Goal: Transaction & Acquisition: Purchase product/service

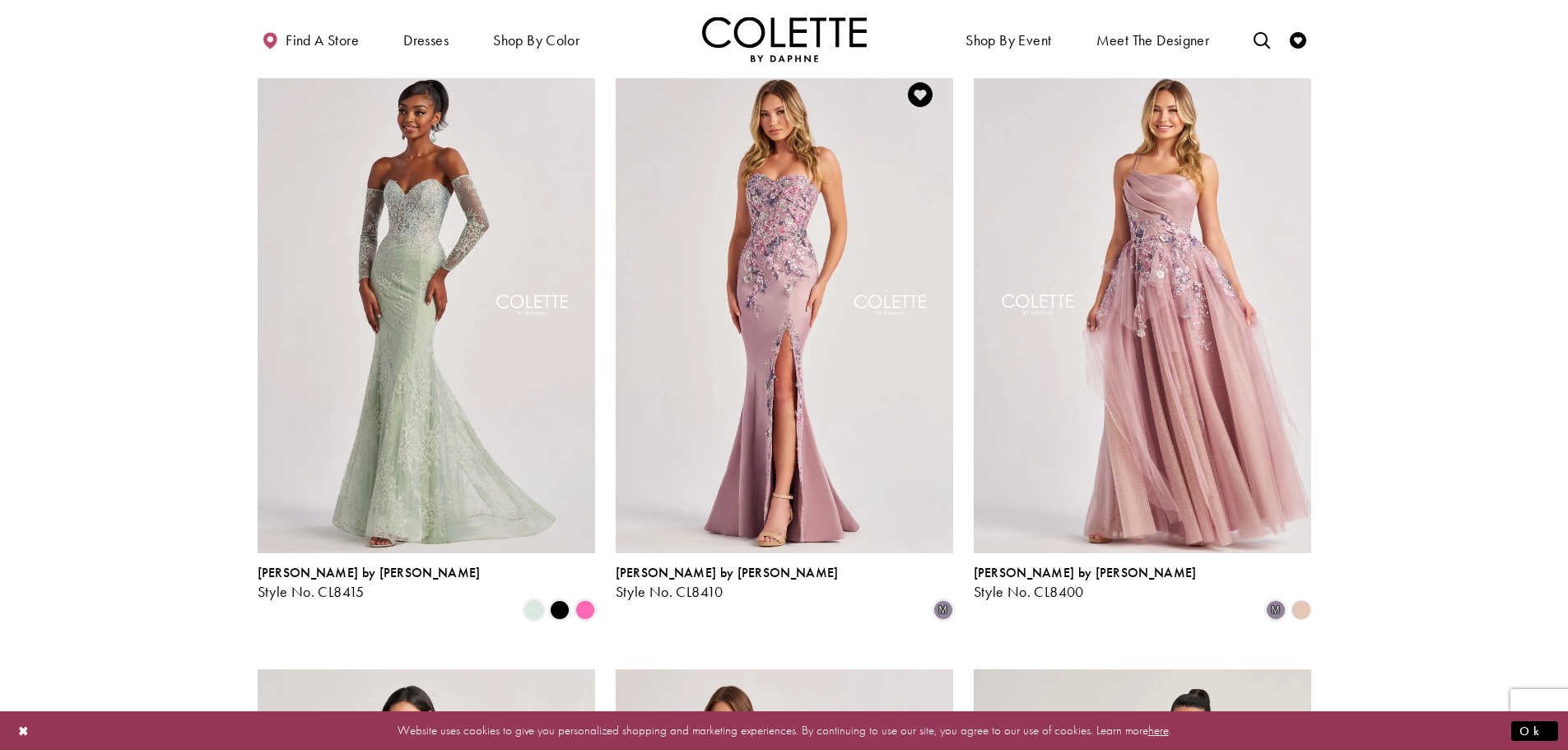
scroll to position [741, 0]
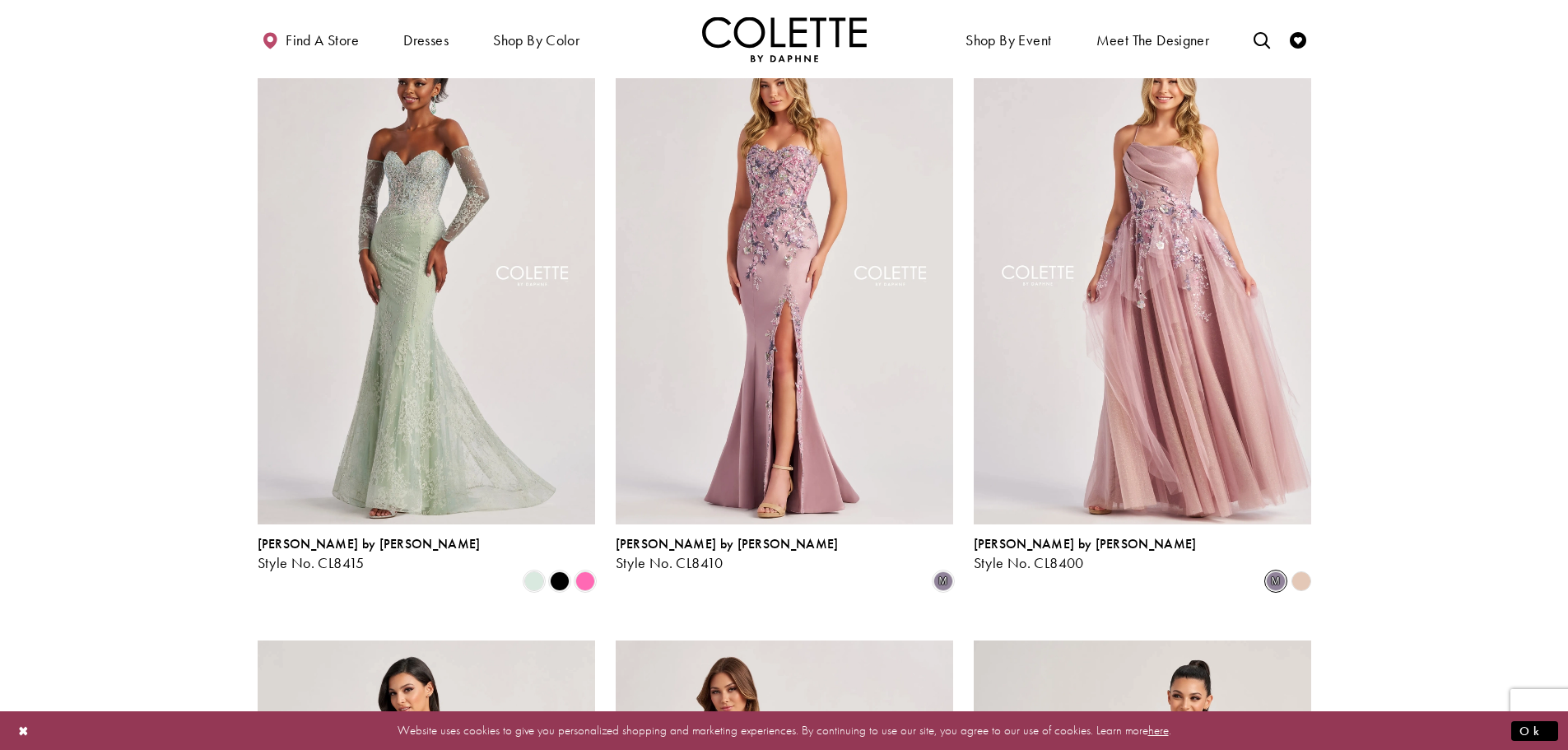
click at [1270, 572] on span "m" at bounding box center [1276, 582] width 20 height 20
click at [1302, 568] on polygon "Product List" at bounding box center [1301, 581] width 26 height 26
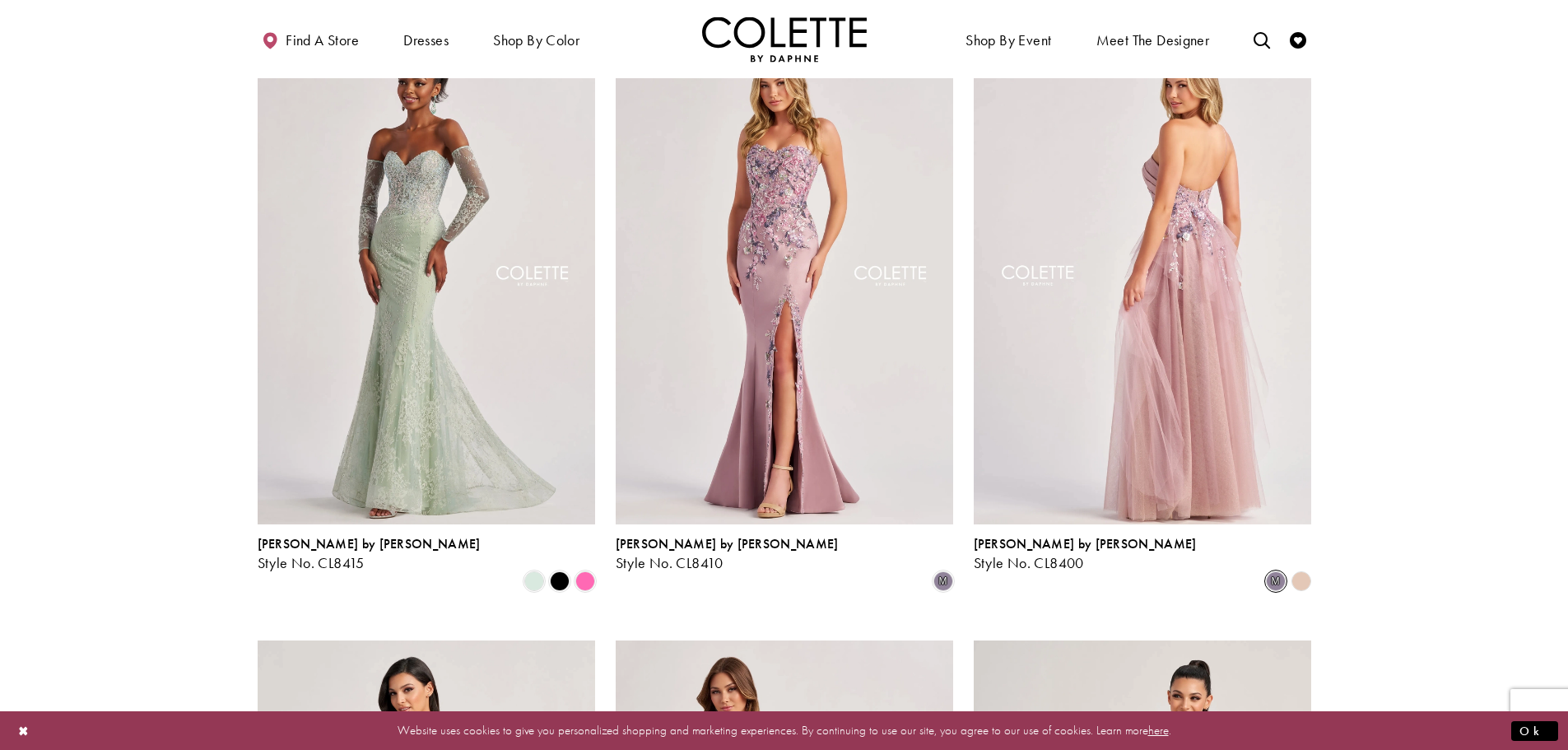
click at [1196, 425] on img "Visit Colette by Daphne Style No. CL8400 Page" at bounding box center [1142, 278] width 337 height 491
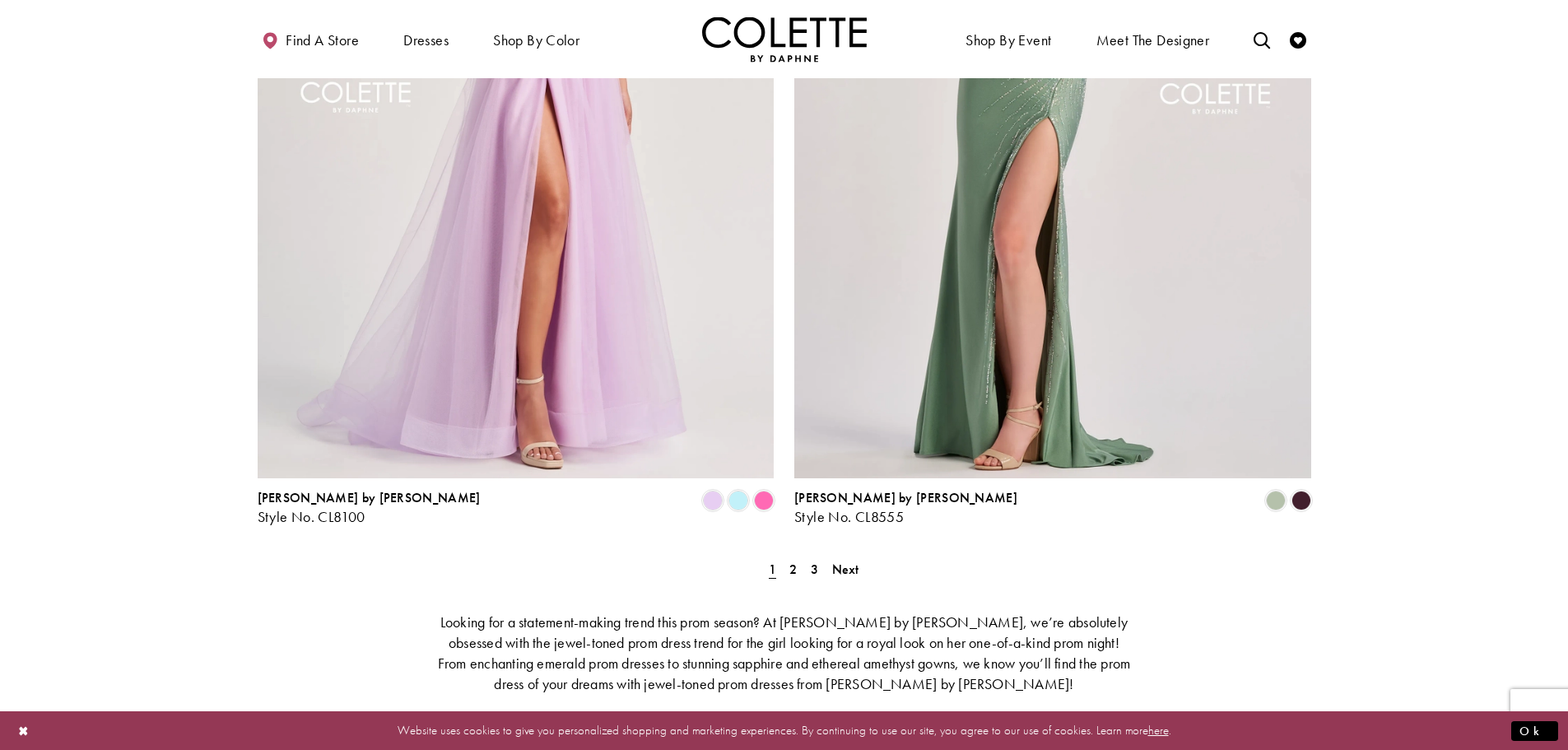
scroll to position [2965, 0]
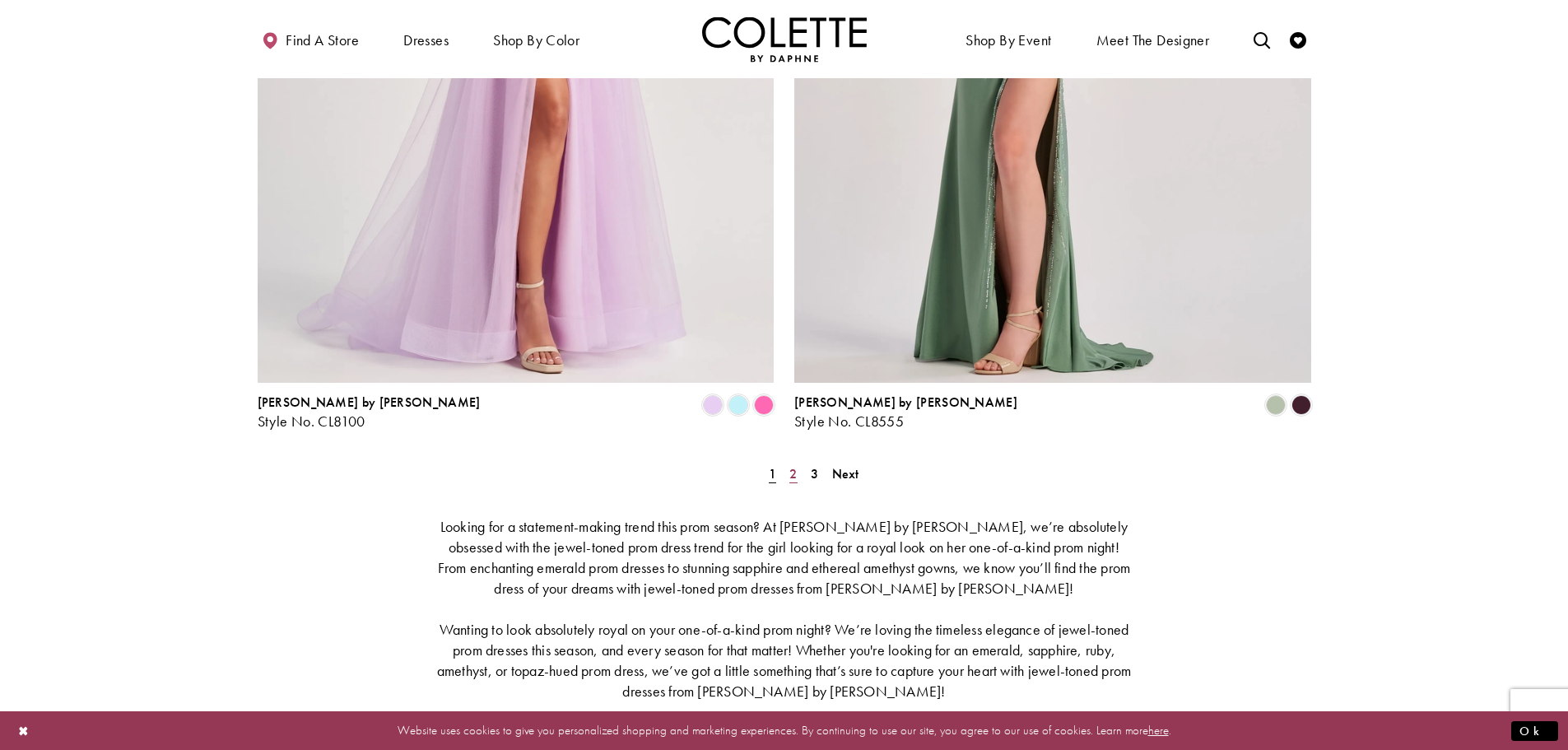
click at [795, 465] on span "2" at bounding box center [793, 473] width 7 height 17
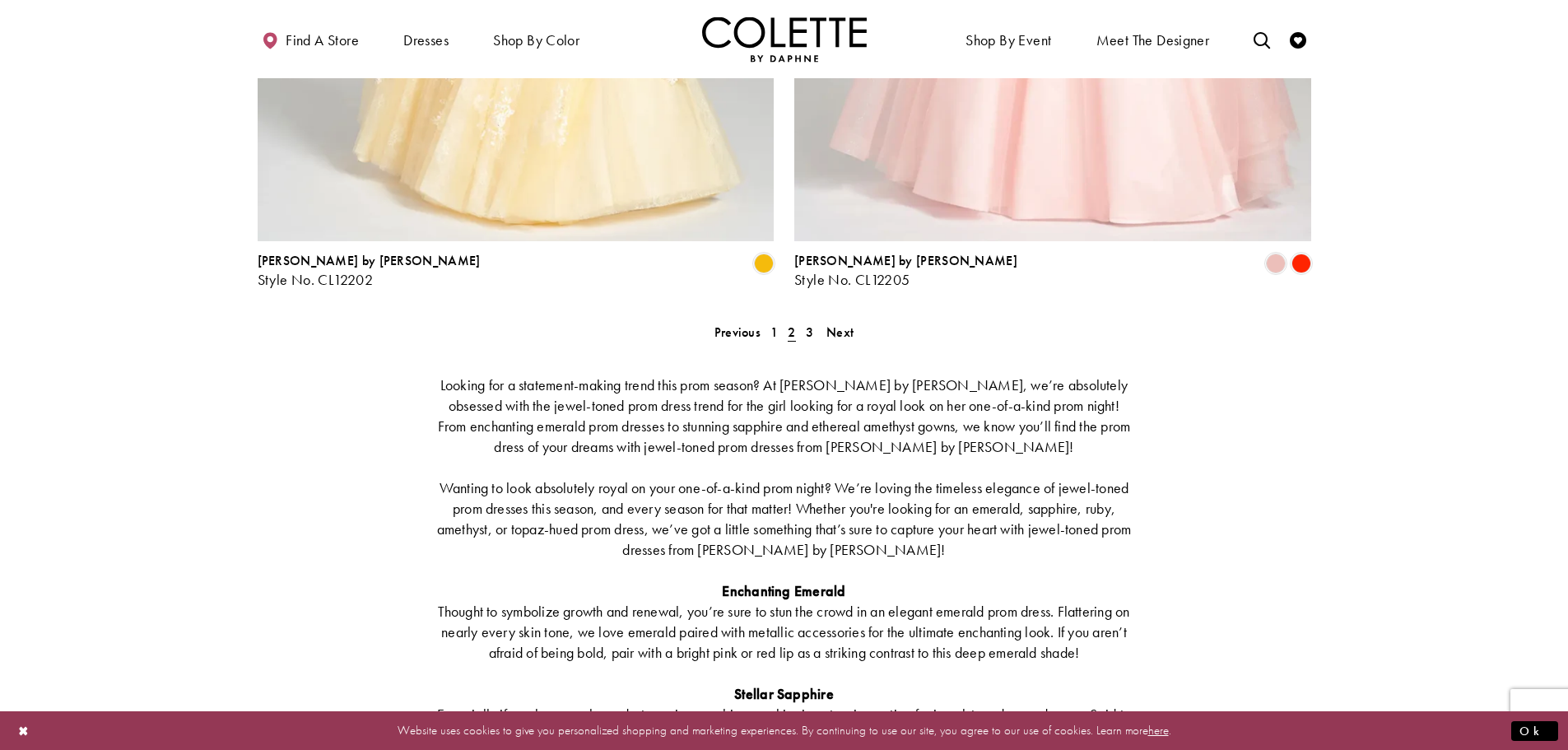
scroll to position [3136, 0]
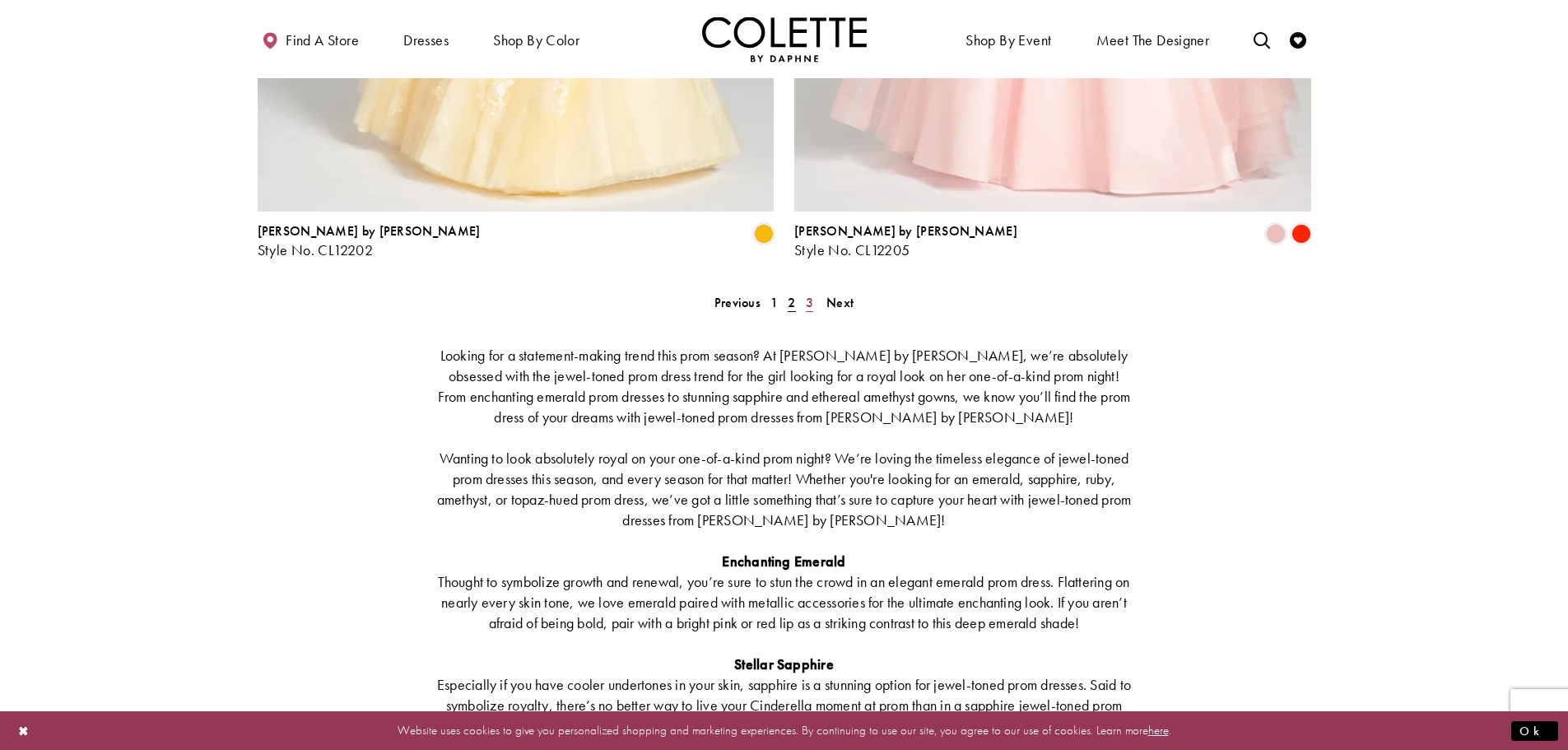
click at [811, 294] on span "3" at bounding box center [809, 302] width 7 height 17
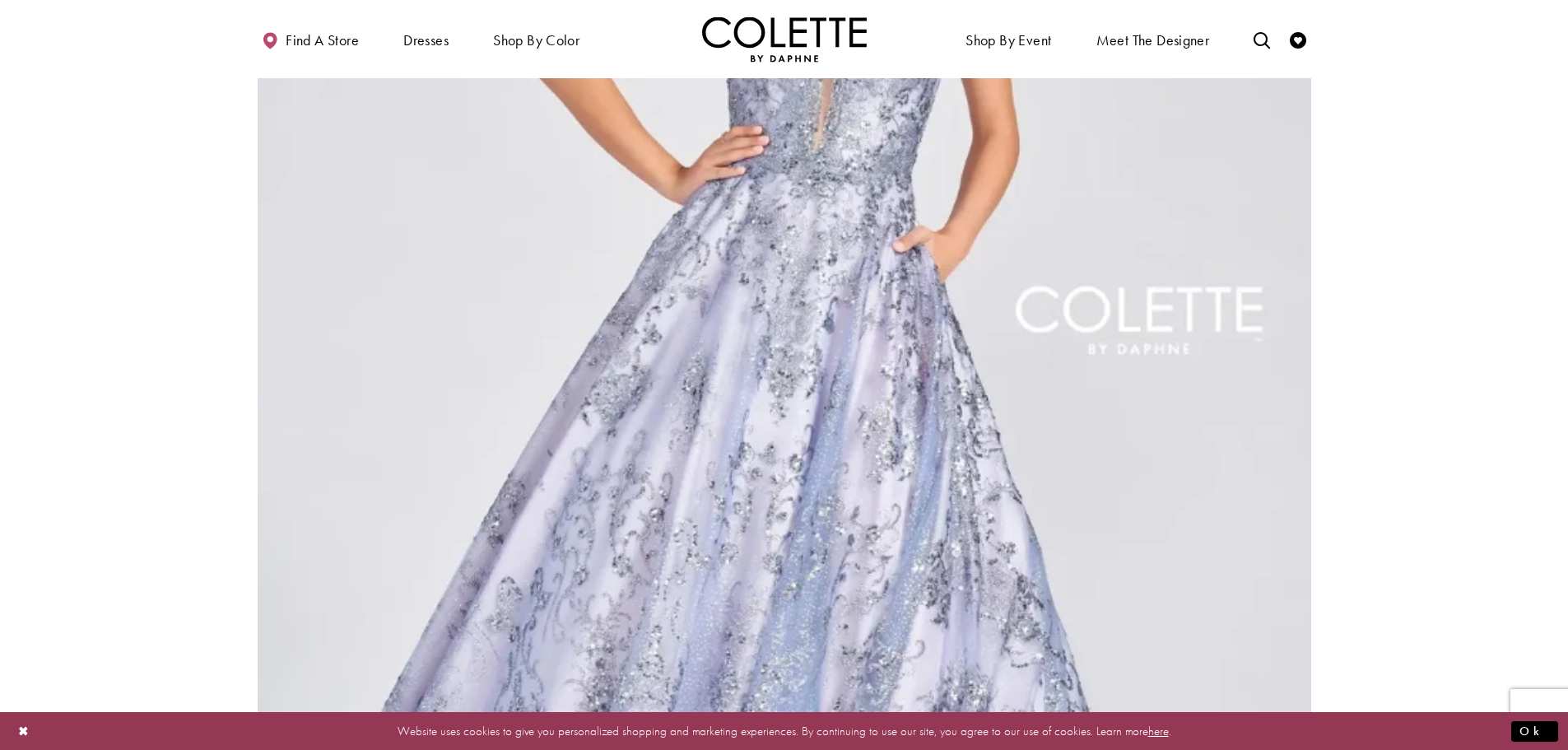
scroll to position [2148, 0]
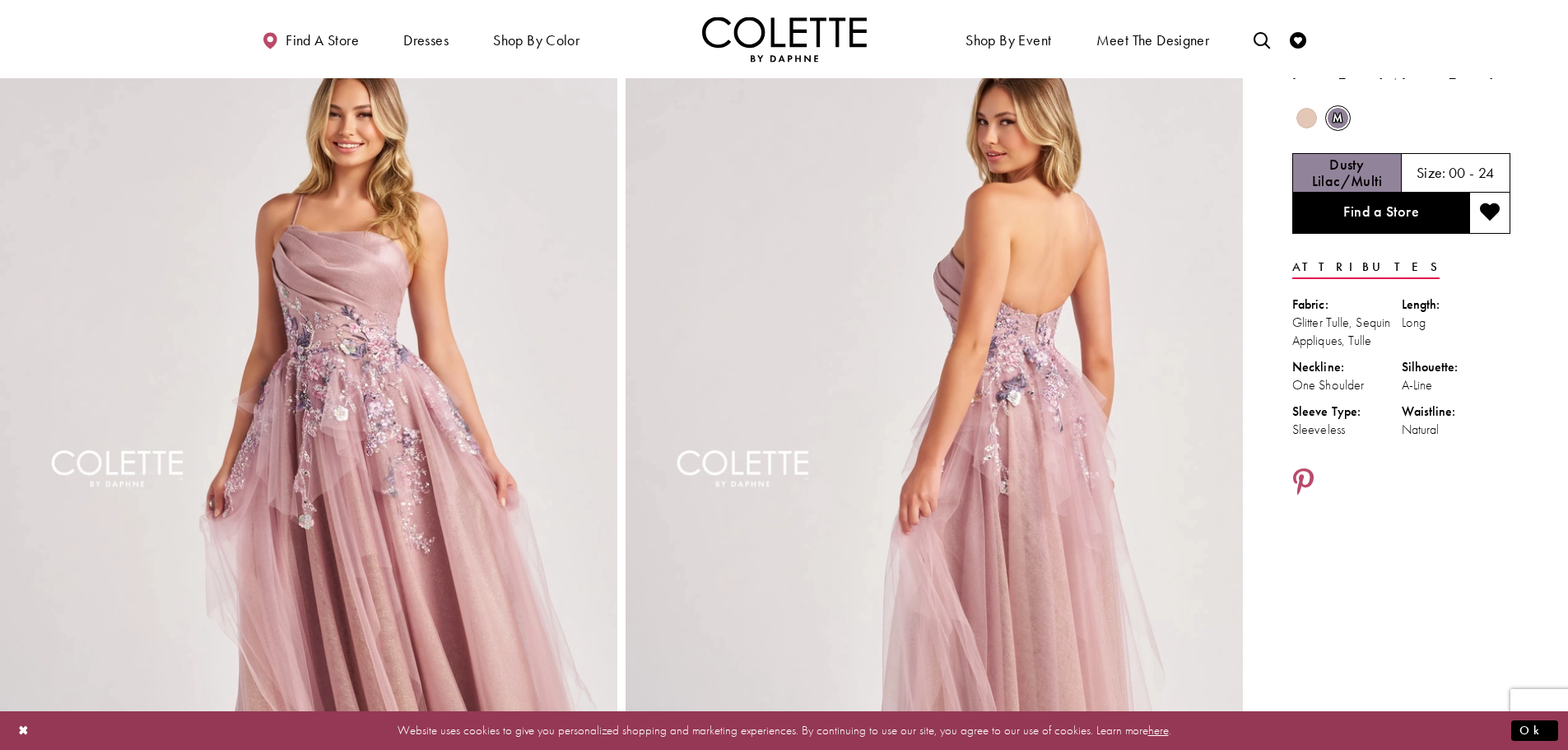
scroll to position [83, 0]
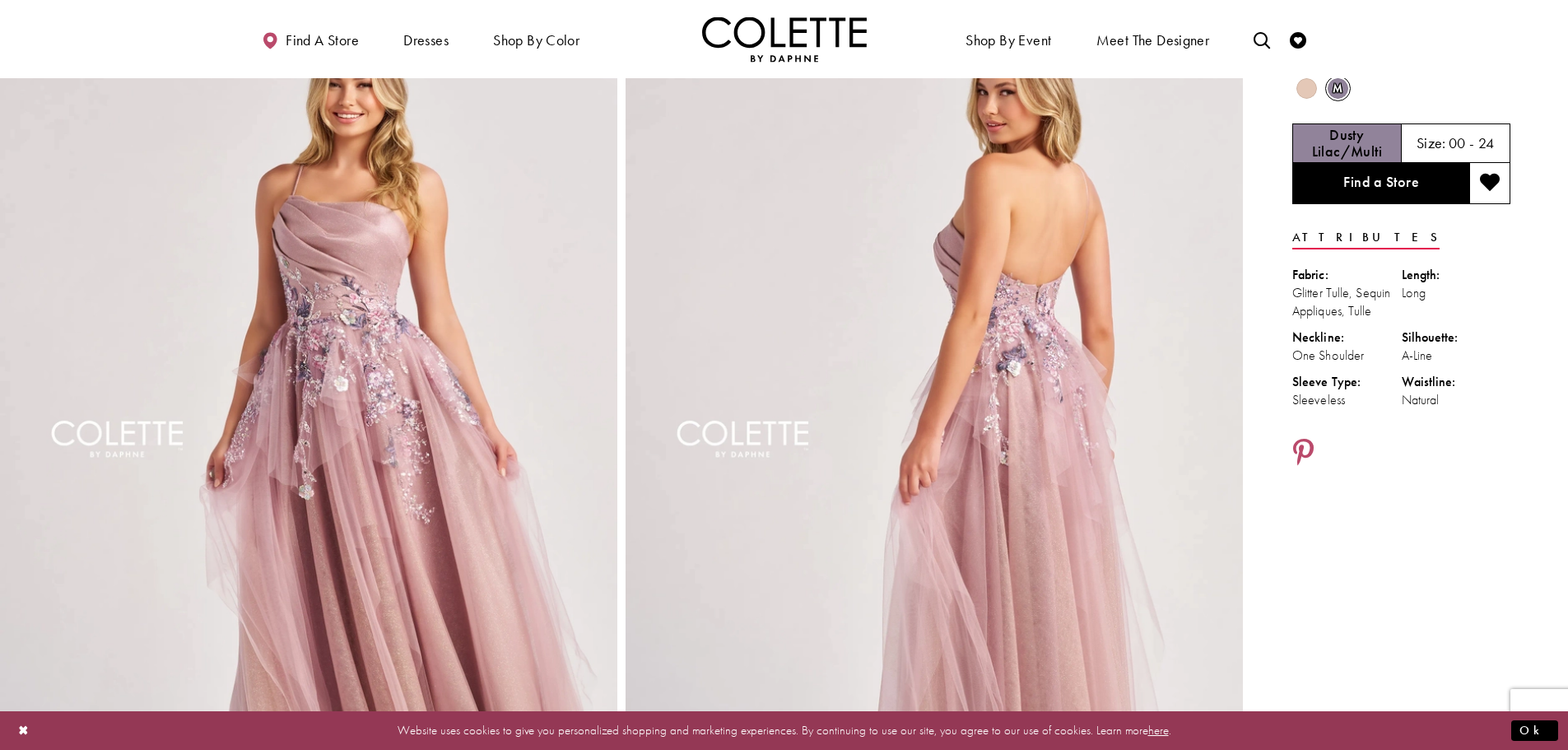
click at [1303, 90] on span "Product color controls state depends on size chosen" at bounding box center [1306, 88] width 20 height 20
click at [1319, 139] on h5 "Champagne Multi" at bounding box center [1347, 143] width 107 height 33
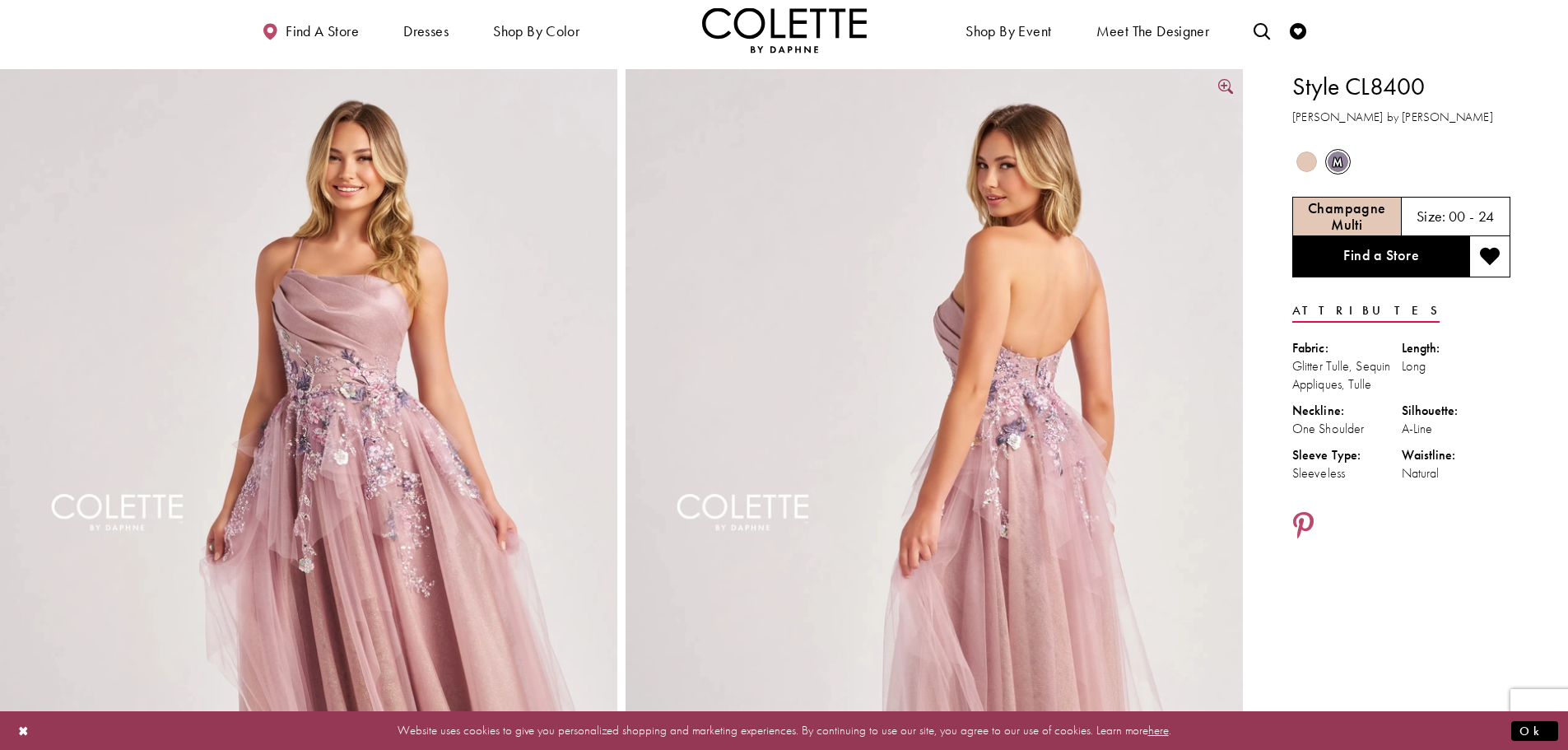
scroll to position [0, 0]
